Goal: Find specific page/section: Find specific page/section

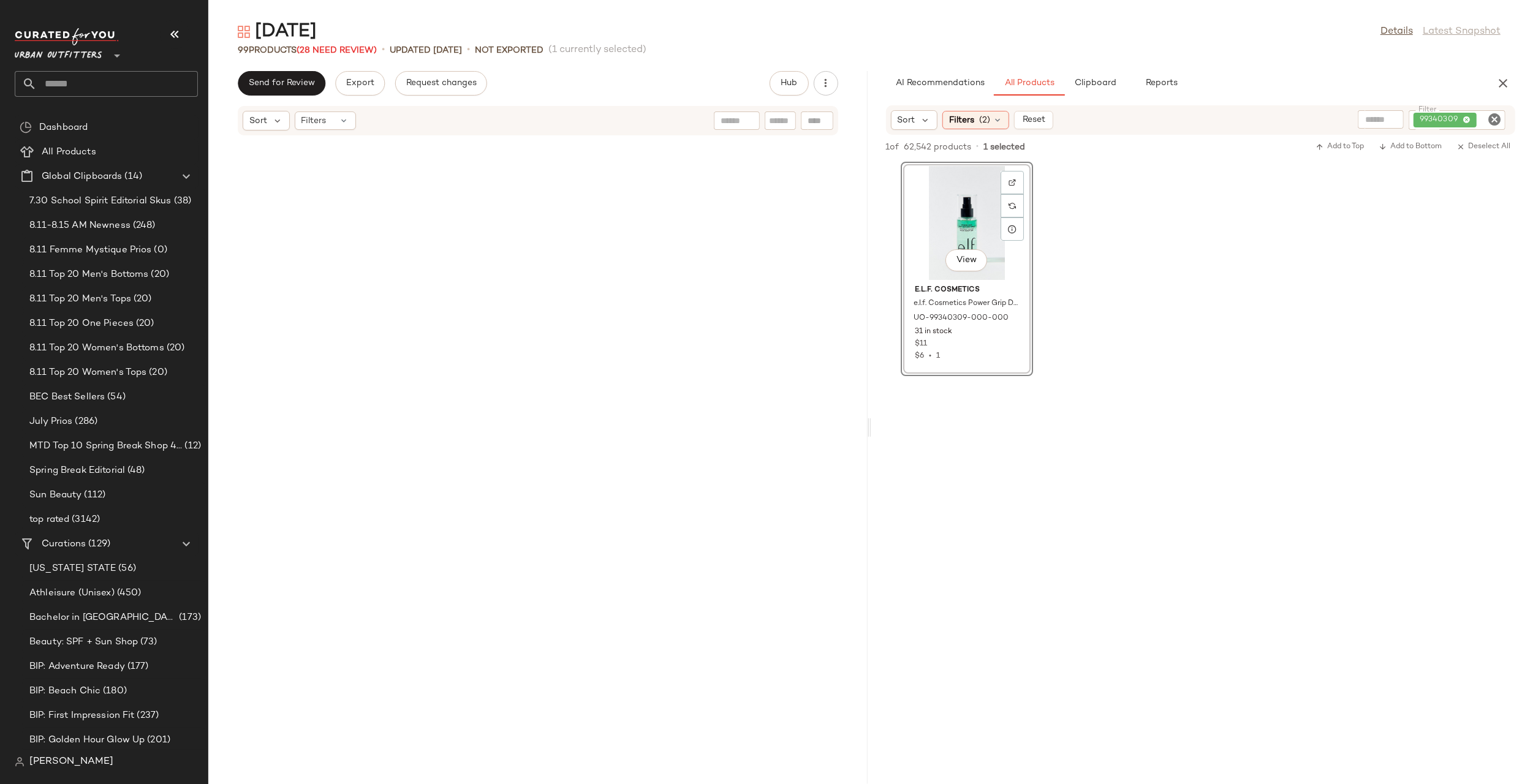
scroll to position [4974, 0]
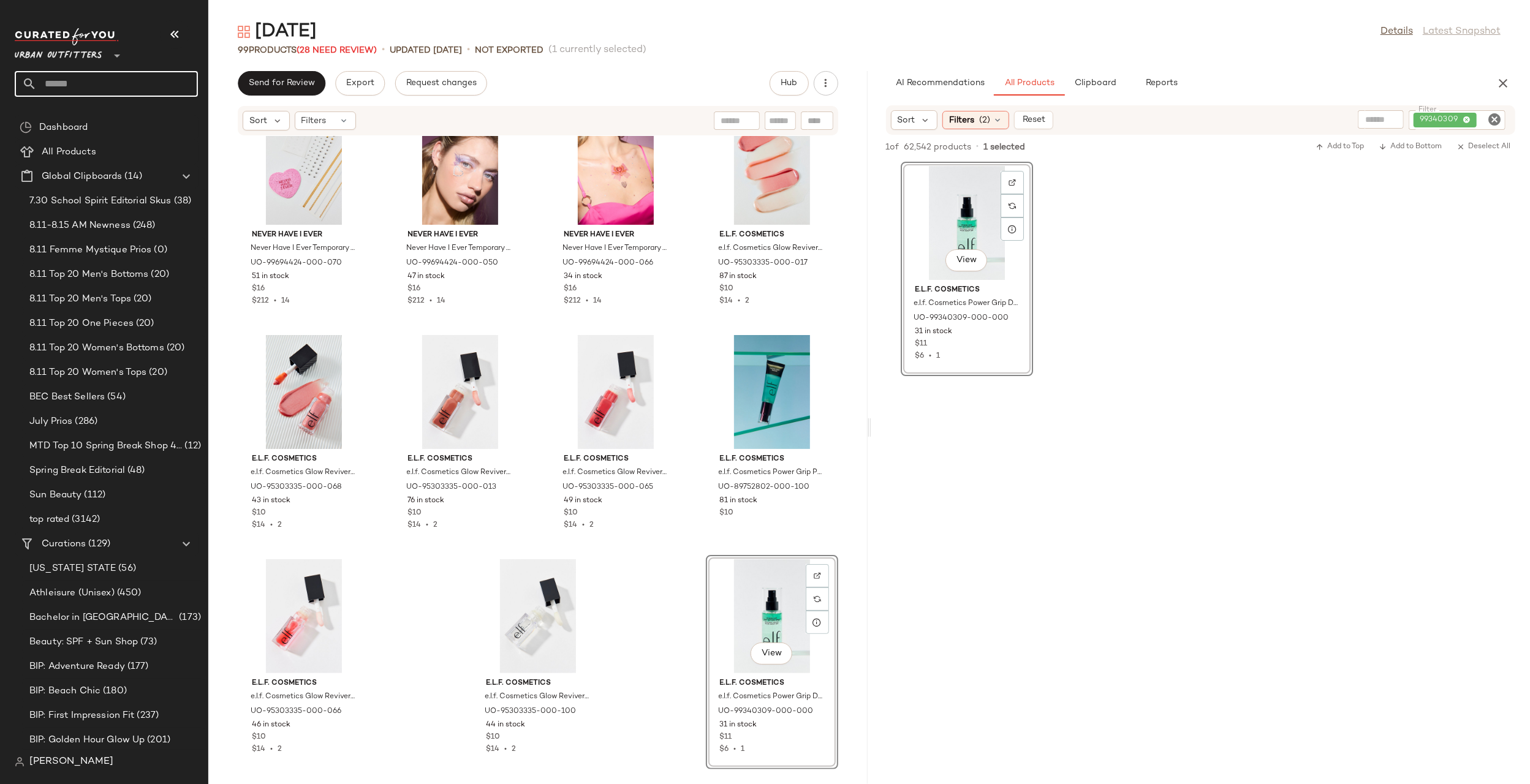
click at [120, 79] on input "text" at bounding box center [117, 84] width 161 height 25
type input "****"
click at [143, 114] on span "ball Game" at bounding box center [122, 120] width 43 height 13
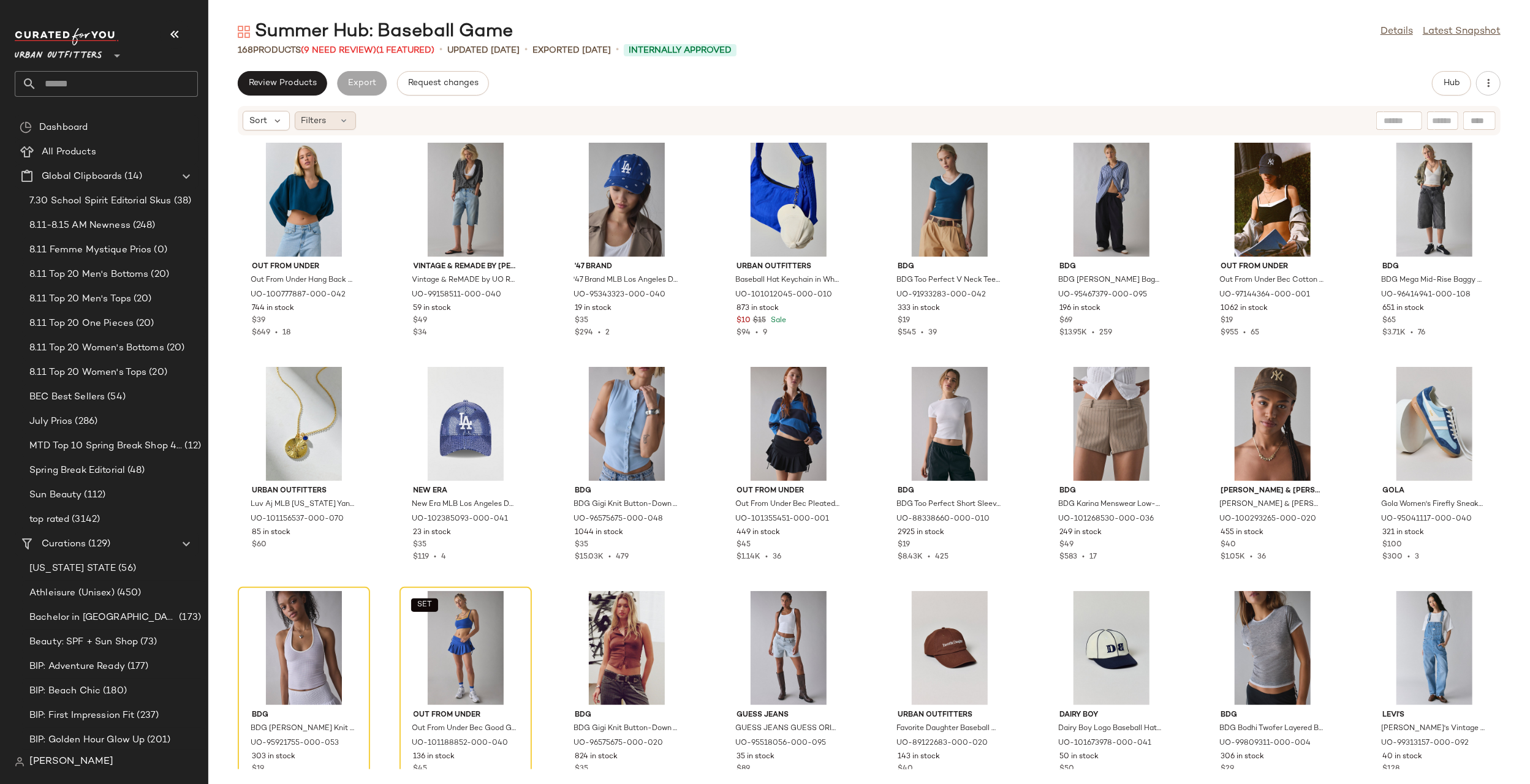
click at [327, 111] on div "Filters" at bounding box center [325, 120] width 61 height 18
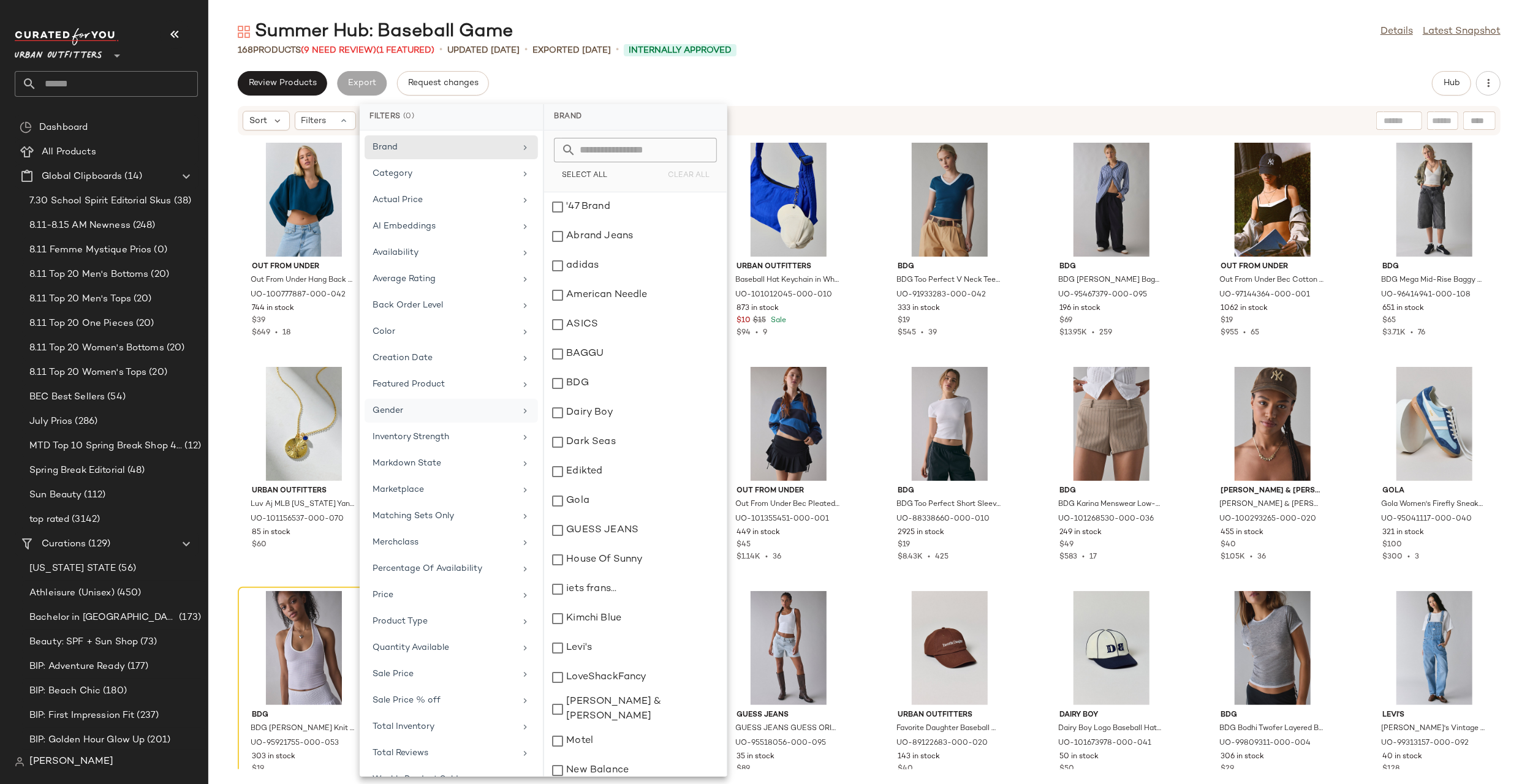
click at [410, 405] on div "Gender" at bounding box center [444, 411] width 143 height 13
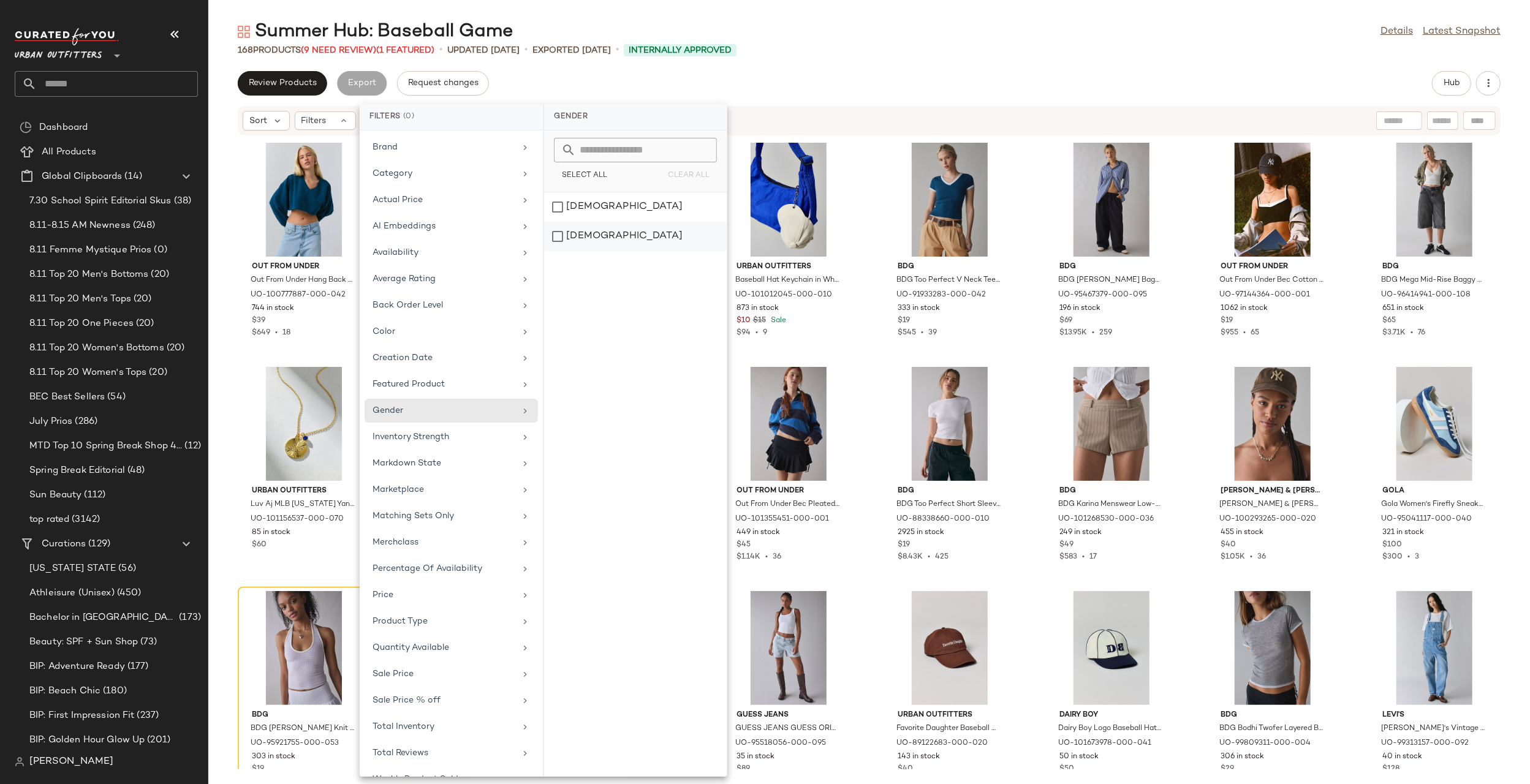
click at [636, 226] on div "[DEMOGRAPHIC_DATA]" at bounding box center [635, 237] width 183 height 29
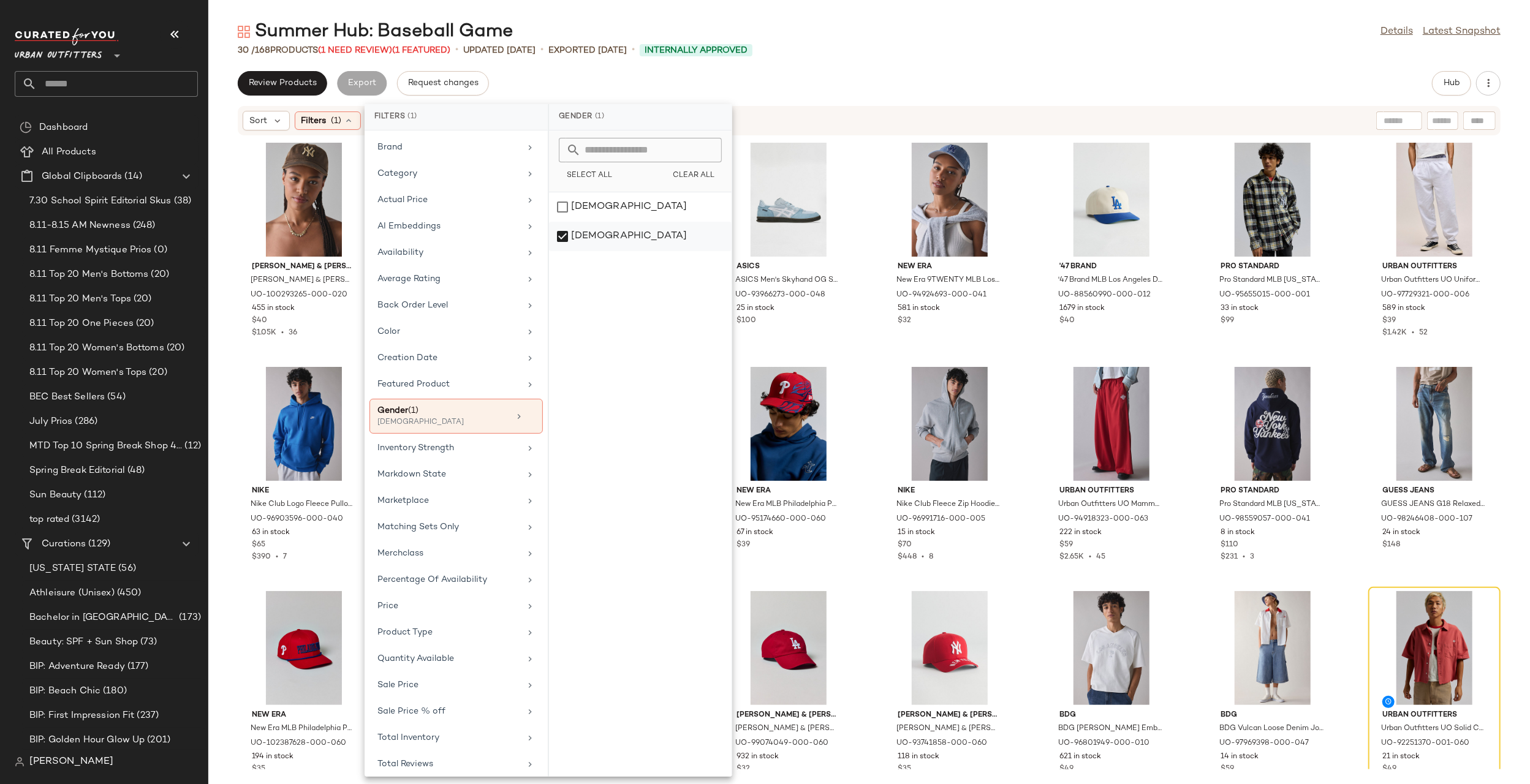
click at [597, 234] on div "[DEMOGRAPHIC_DATA]" at bounding box center [640, 237] width 183 height 29
